Goal: Transaction & Acquisition: Subscribe to service/newsletter

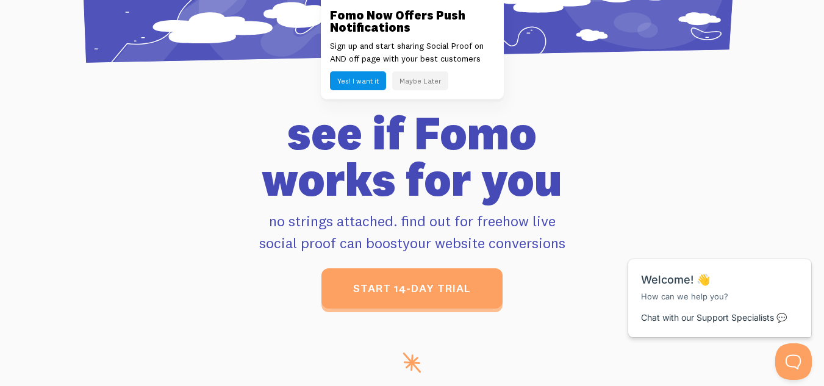
scroll to position [4695, 0]
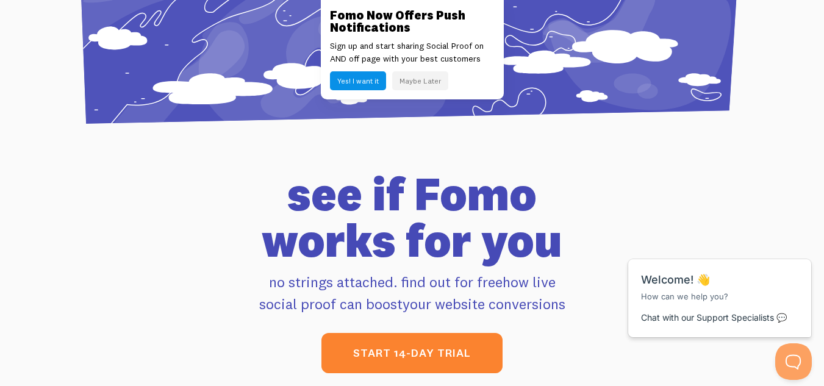
click at [440, 341] on link "start 14-day trial" at bounding box center [411, 353] width 181 height 40
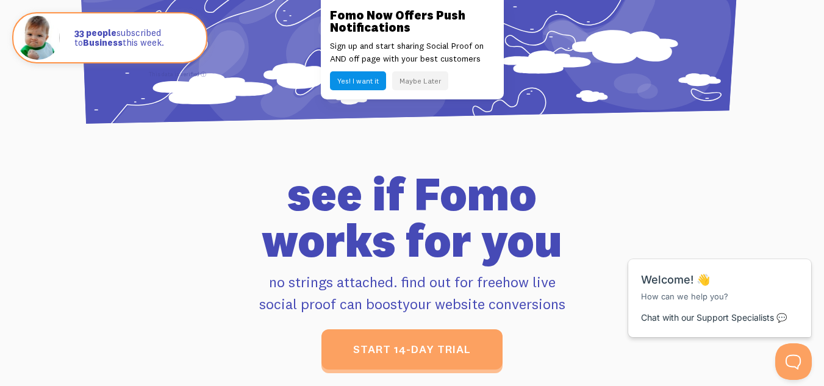
click at [411, 81] on button "Maybe Later" at bounding box center [420, 80] width 56 height 19
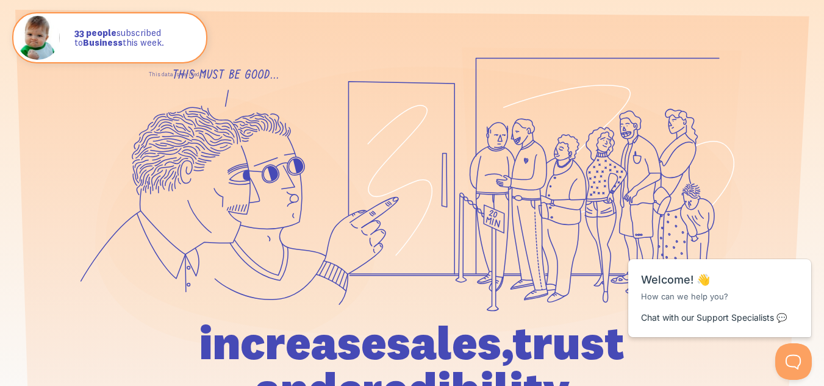
scroll to position [0, 0]
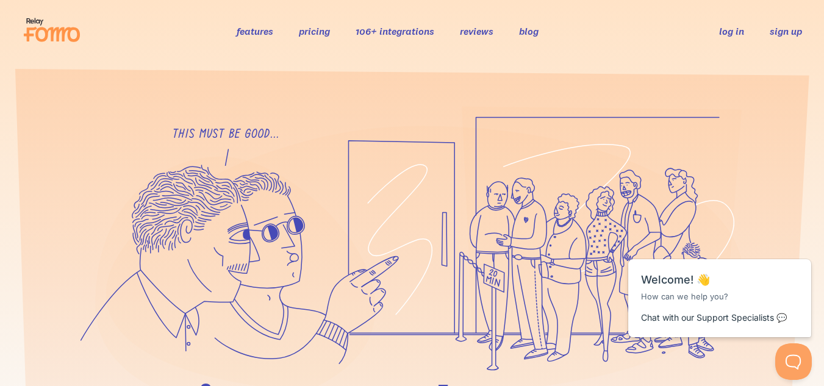
click at [785, 32] on link "sign up" at bounding box center [785, 31] width 32 height 13
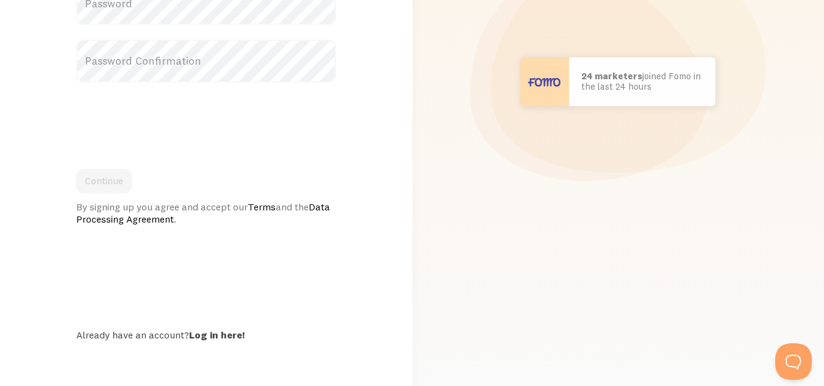
click at [735, 204] on div "[PERSON_NAME] in [GEOGRAPHIC_DATA] bought Sweet Ass Sunglasses 37 seconds ago […" at bounding box center [619, 81] width 398 height 609
